Goal: Task Accomplishment & Management: Complete application form

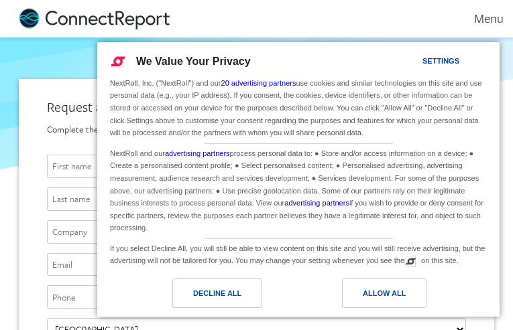
type input "xfTCLyCPXhEUnR"
type input "XeCgvLCb"
type input "XlgvVilnlwEc"
type input "[EMAIL_ADDRESS][DOMAIN_NAME]"
type input "6024989242"
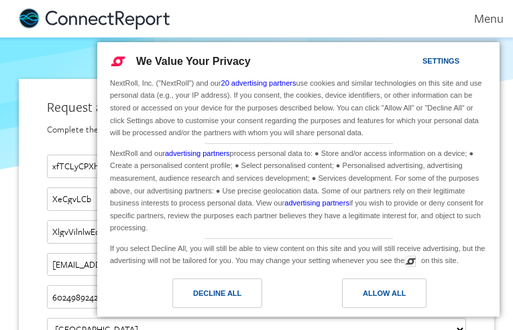
type input "kiahgallant@gmail.com"
type input "hvjBmhtv"
